Goal: Submit feedback/report problem

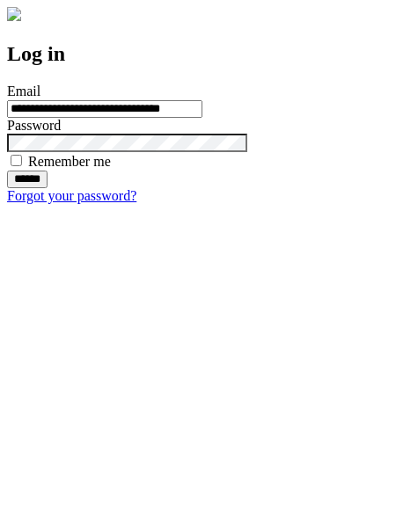
type input "**********"
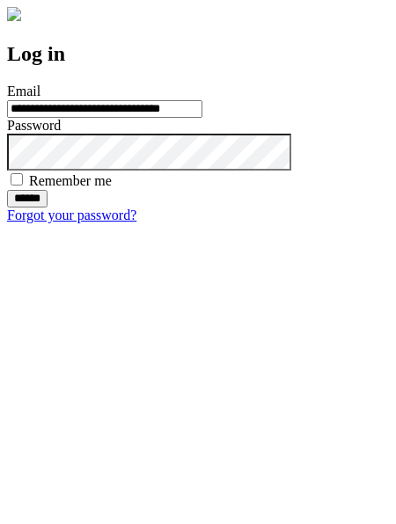
click at [47, 208] on input "******" at bounding box center [27, 199] width 40 height 18
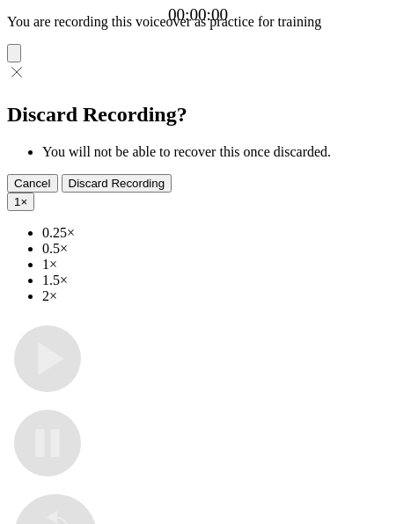
type input "**********"
